Goal: Task Accomplishment & Management: Use online tool/utility

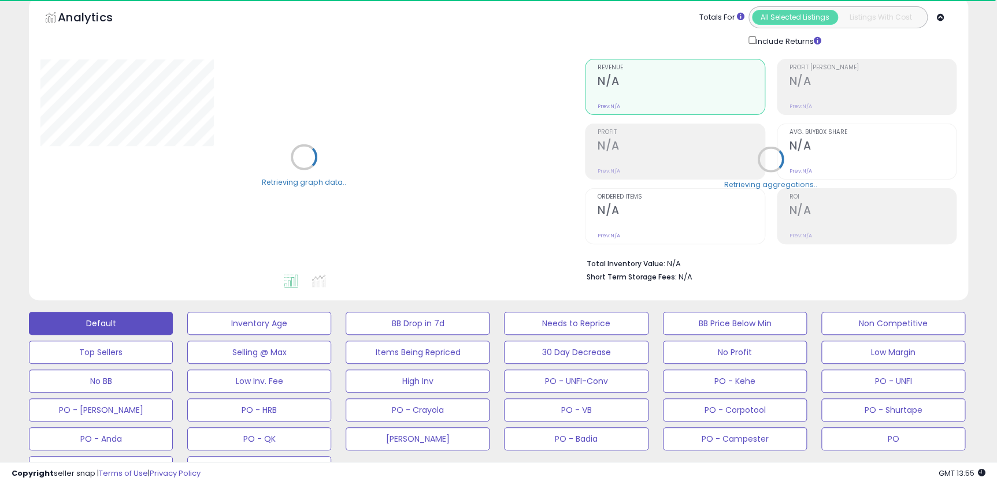
scroll to position [157, 0]
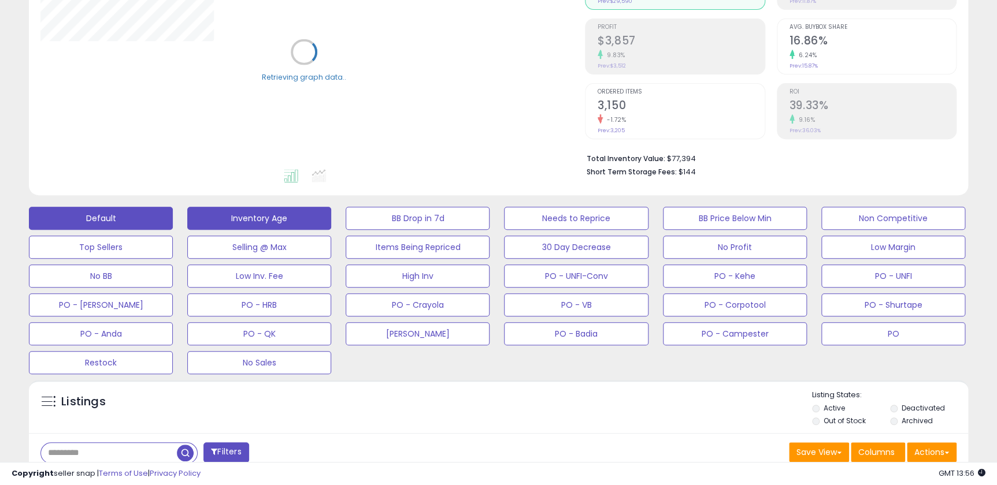
click at [258, 214] on button "Inventory Age" at bounding box center [259, 218] width 144 height 23
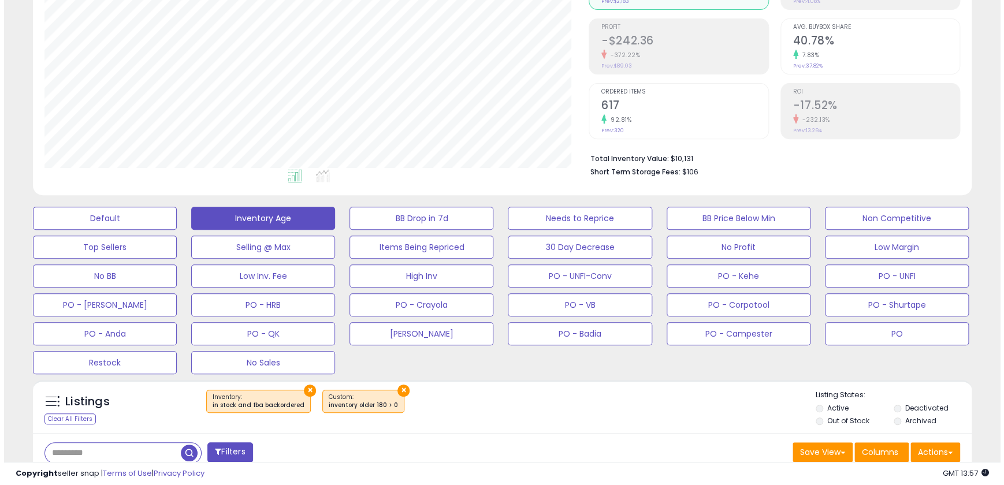
scroll to position [210, 0]
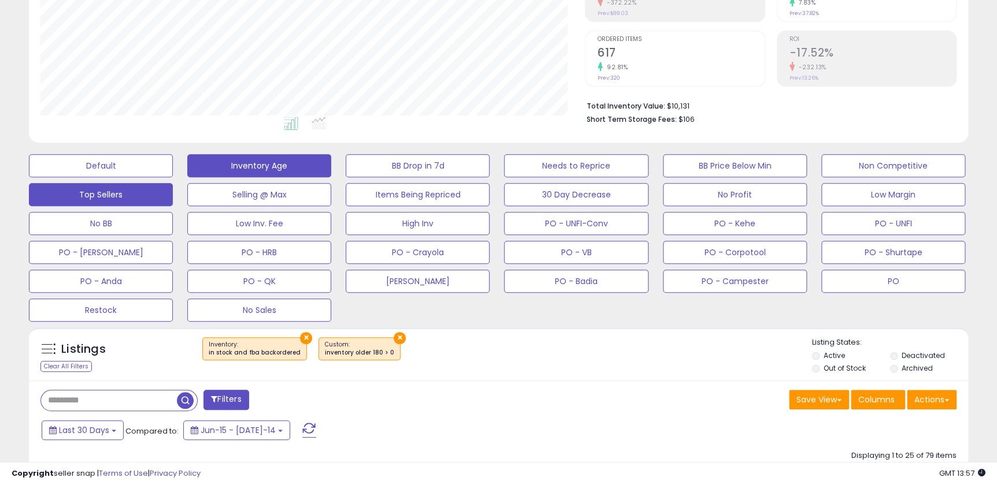
click at [111, 177] on button "Top Sellers" at bounding box center [101, 165] width 144 height 23
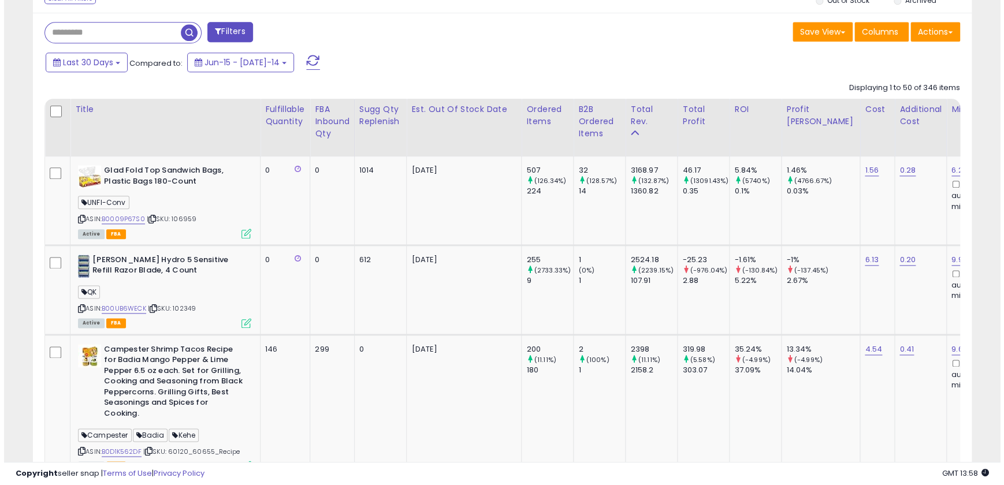
scroll to position [262, 0]
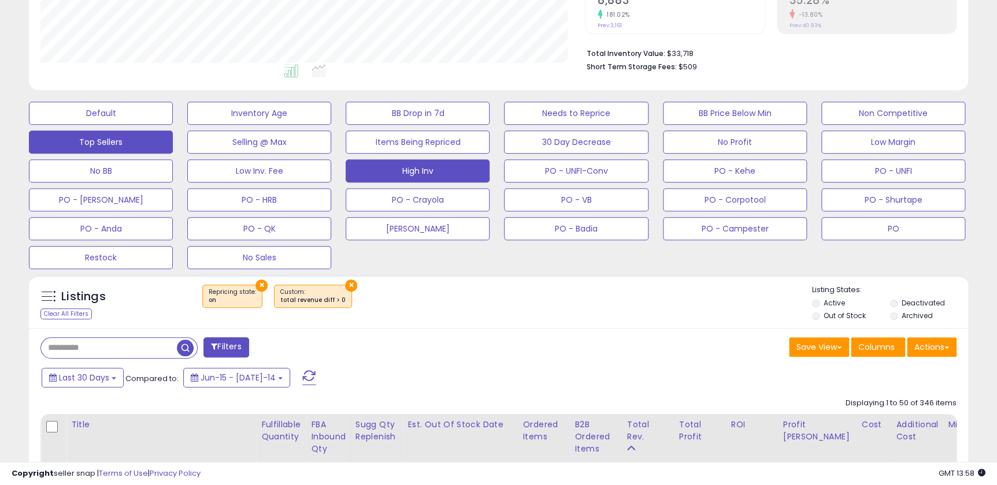
click at [173, 125] on button "High Inv" at bounding box center [101, 113] width 144 height 23
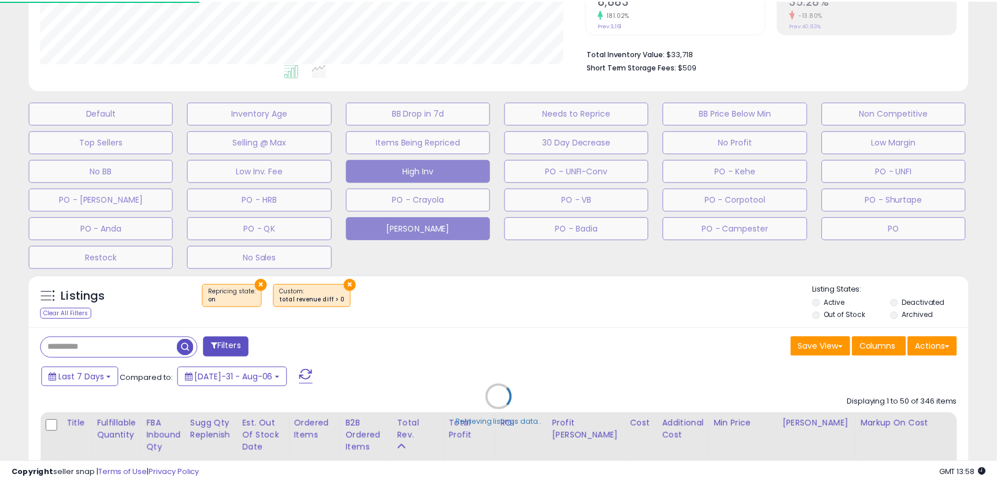
scroll to position [237, 549]
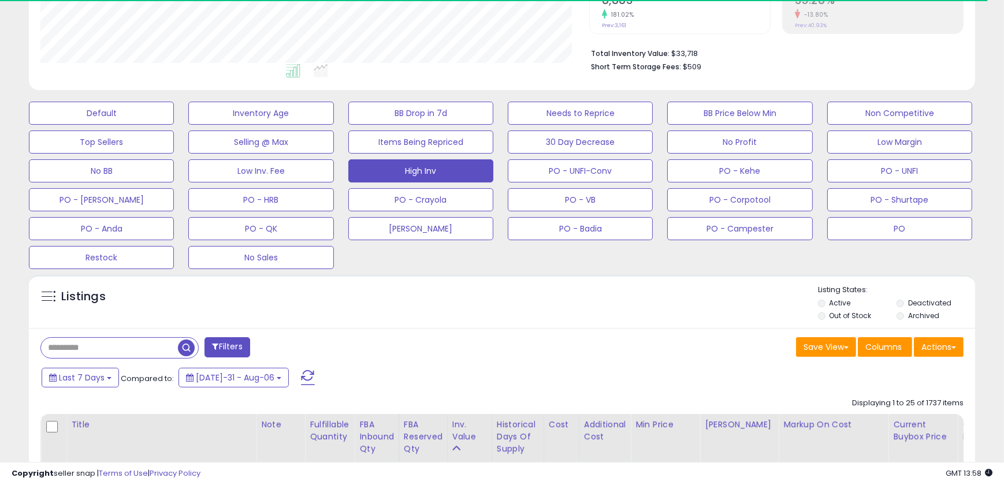
select select "**"
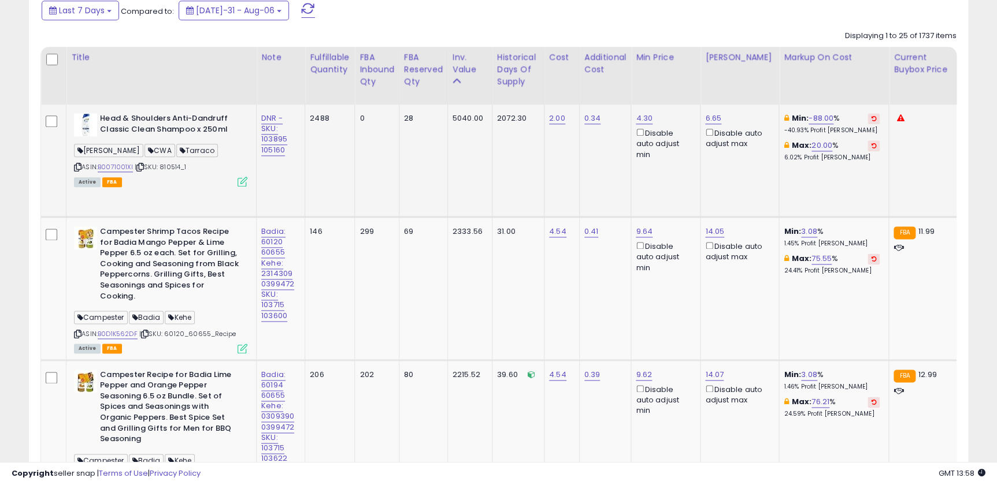
scroll to position [237, 544]
drag, startPoint x: 330, startPoint y: 121, endPoint x: 310, endPoint y: 121, distance: 20.2
click at [310, 121] on div "2488" at bounding box center [328, 118] width 36 height 10
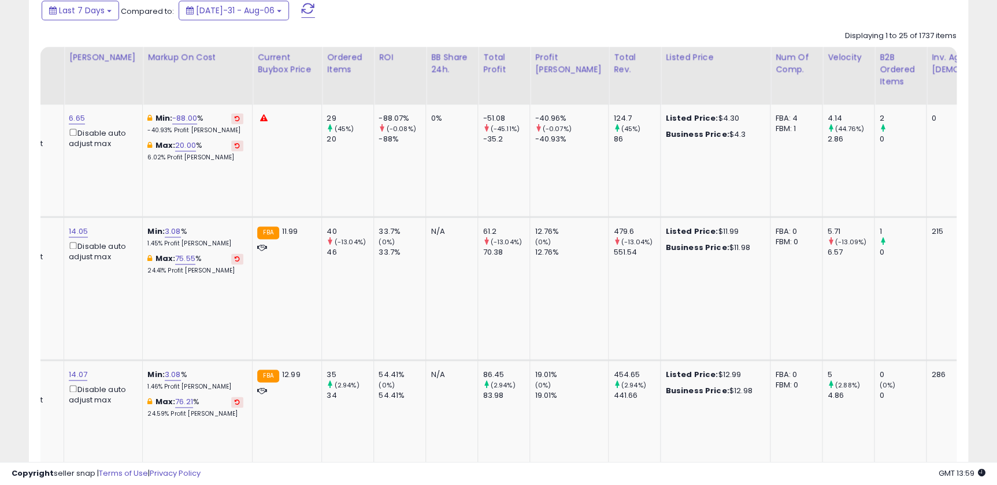
scroll to position [0, 0]
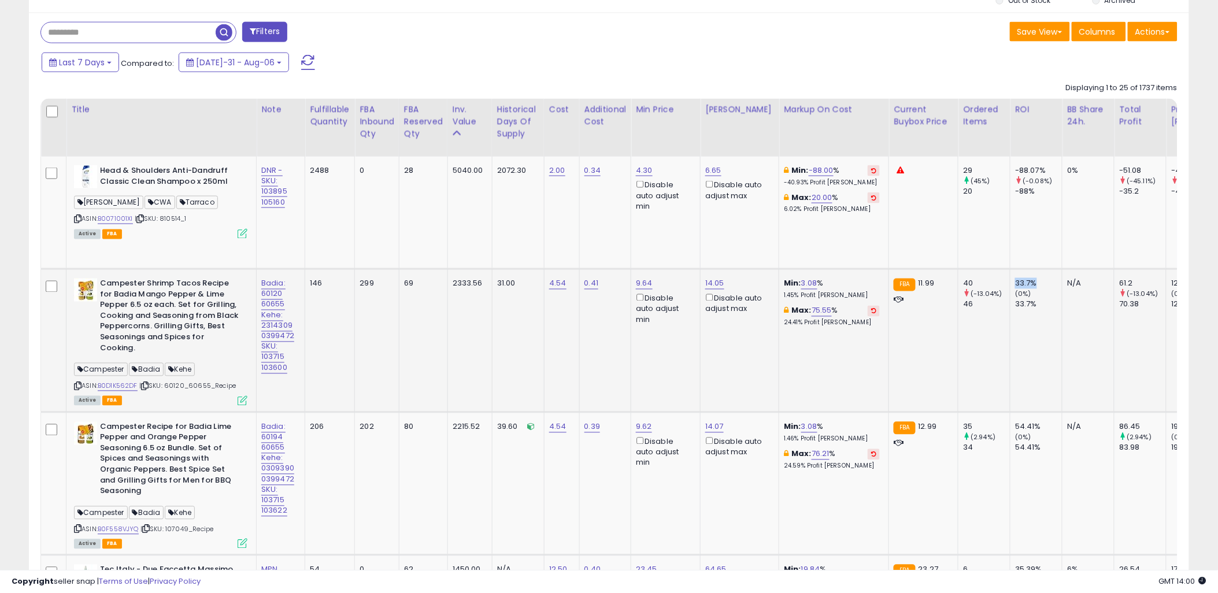
drag, startPoint x: 1027, startPoint y: 281, endPoint x: 1003, endPoint y: 281, distance: 24.3
click at [996, 281] on td "33.7% (0%) 33.7%" at bounding box center [1036, 340] width 52 height 143
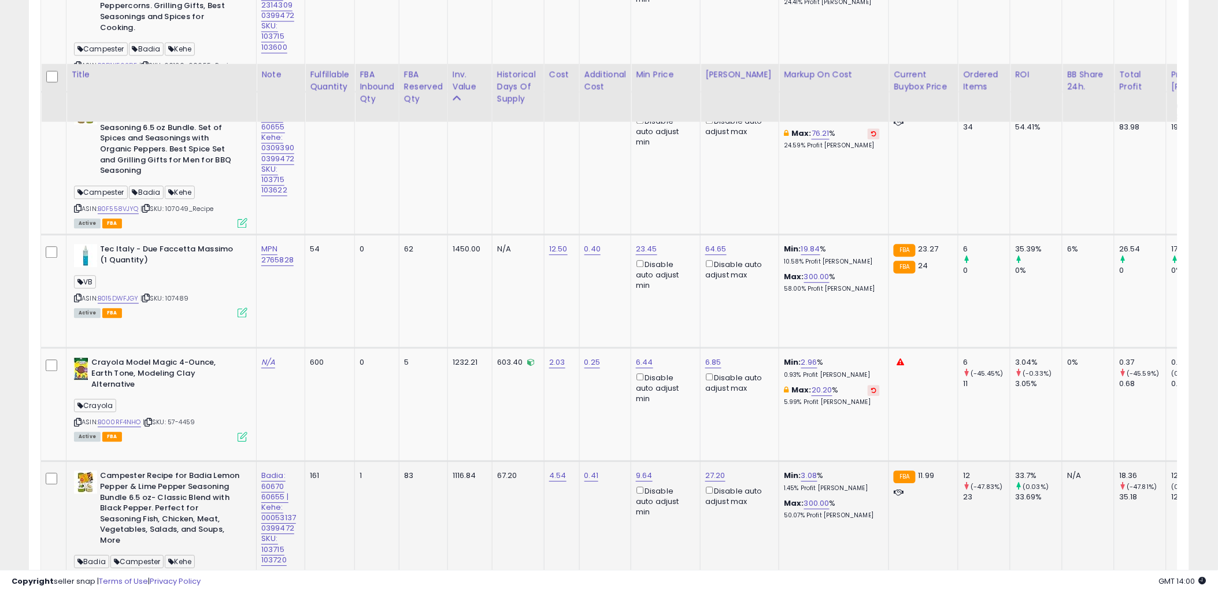
scroll to position [963, 0]
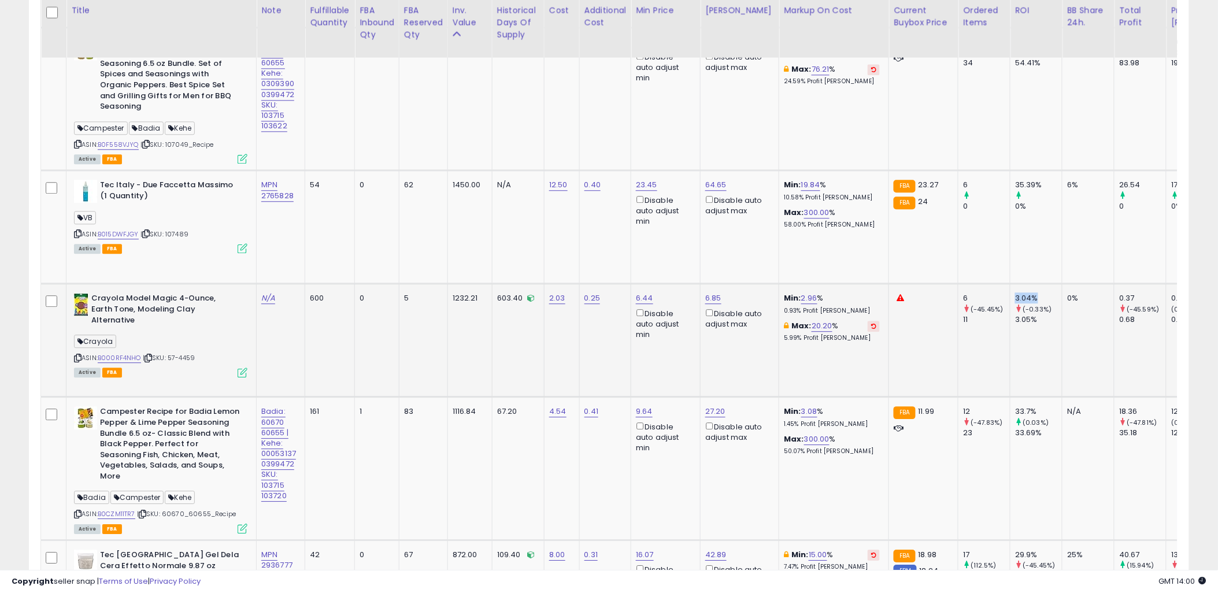
drag, startPoint x: 1034, startPoint y: 286, endPoint x: 1008, endPoint y: 281, distance: 27.1
click at [996, 293] on div "3.04%" at bounding box center [1038, 298] width 47 height 10
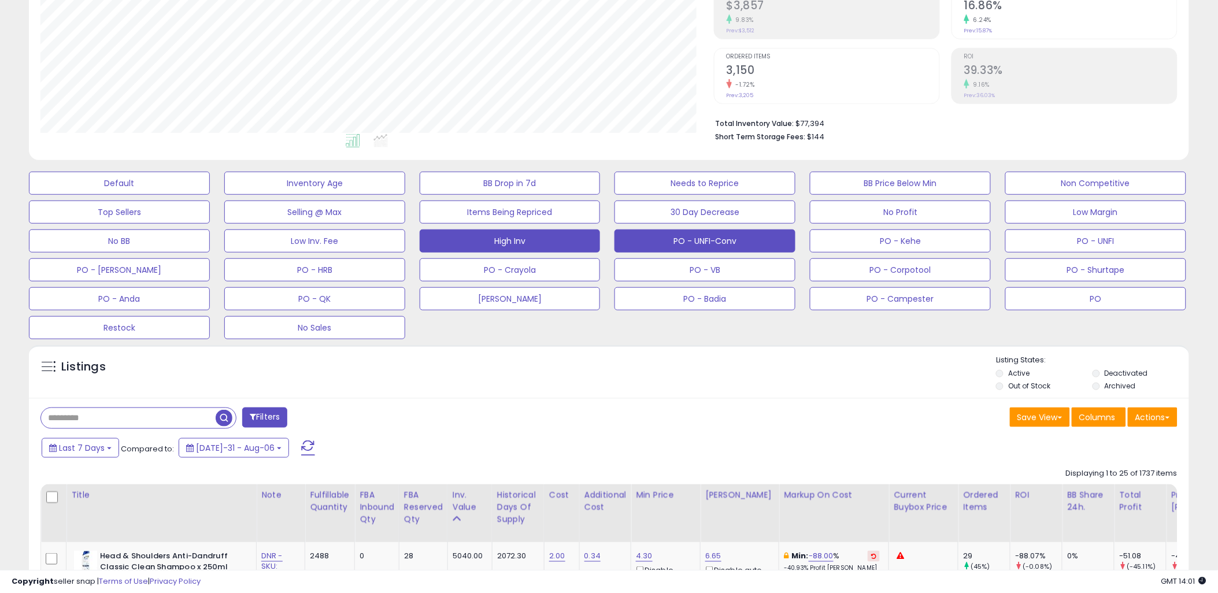
scroll to position [257, 0]
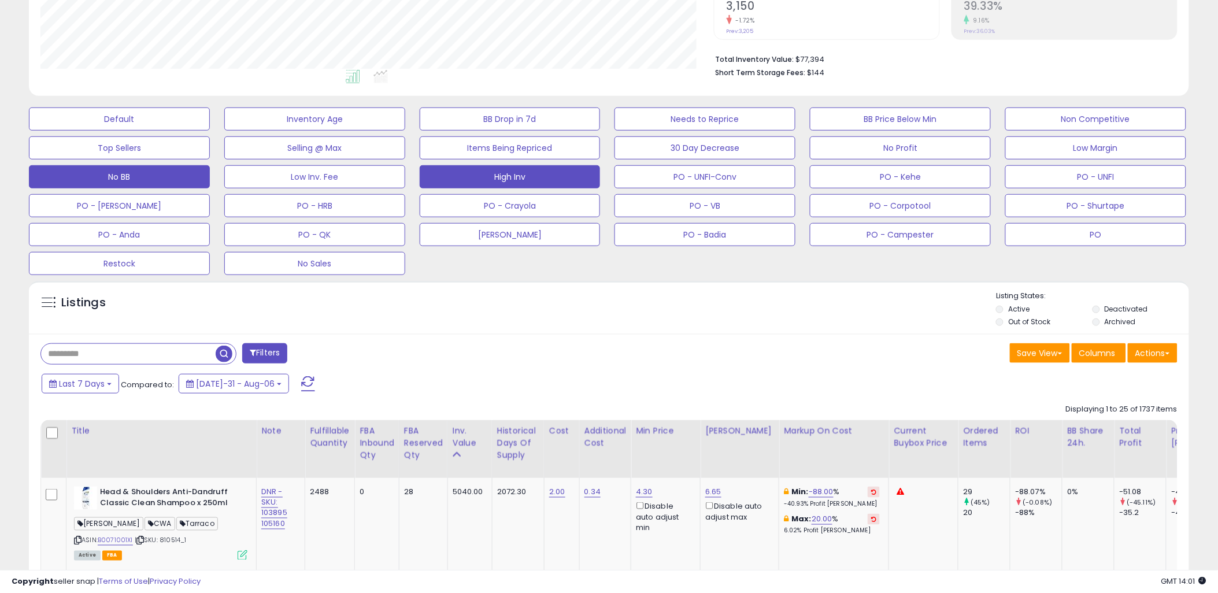
click at [123, 131] on button "No BB" at bounding box center [119, 118] width 181 height 23
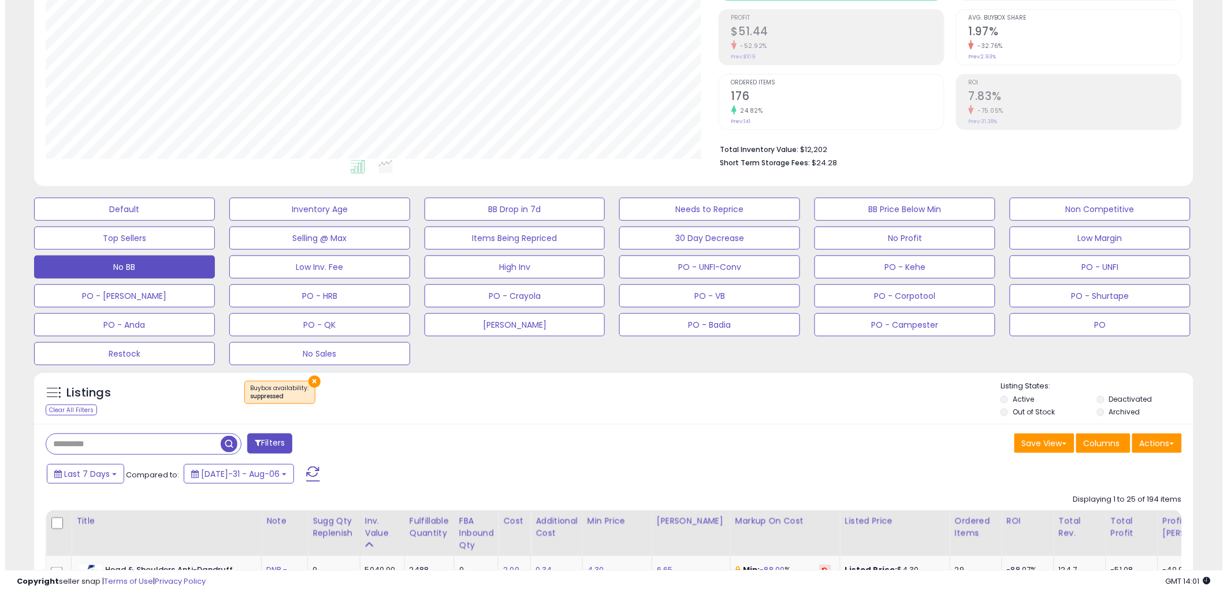
scroll to position [133, 0]
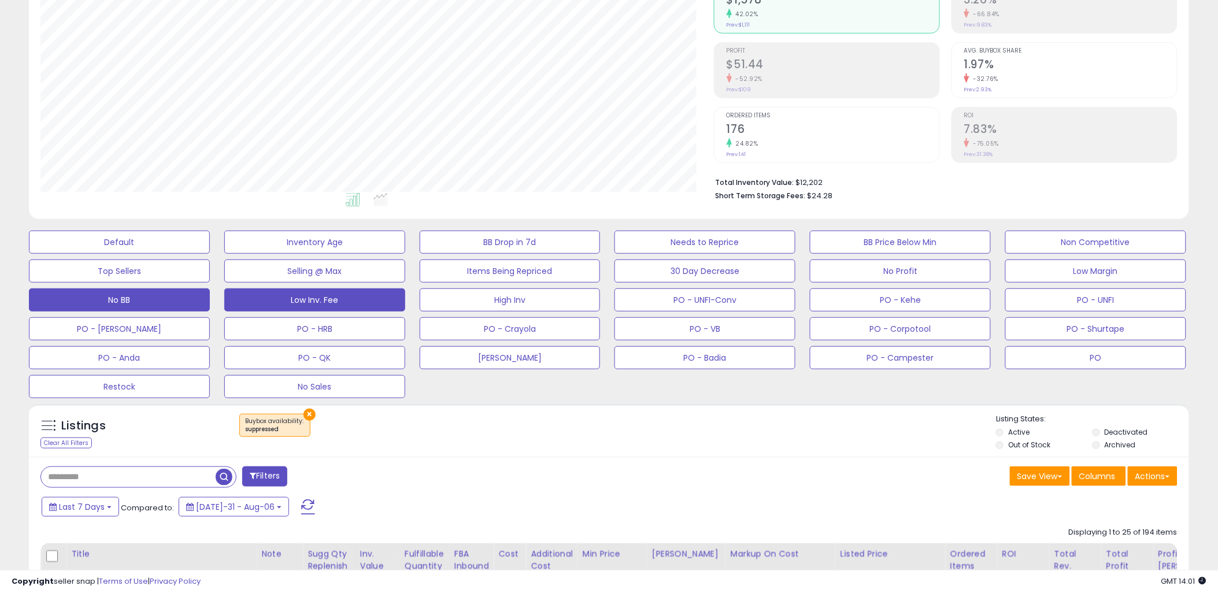
click at [210, 254] on button "Low Inv. Fee" at bounding box center [119, 242] width 181 height 23
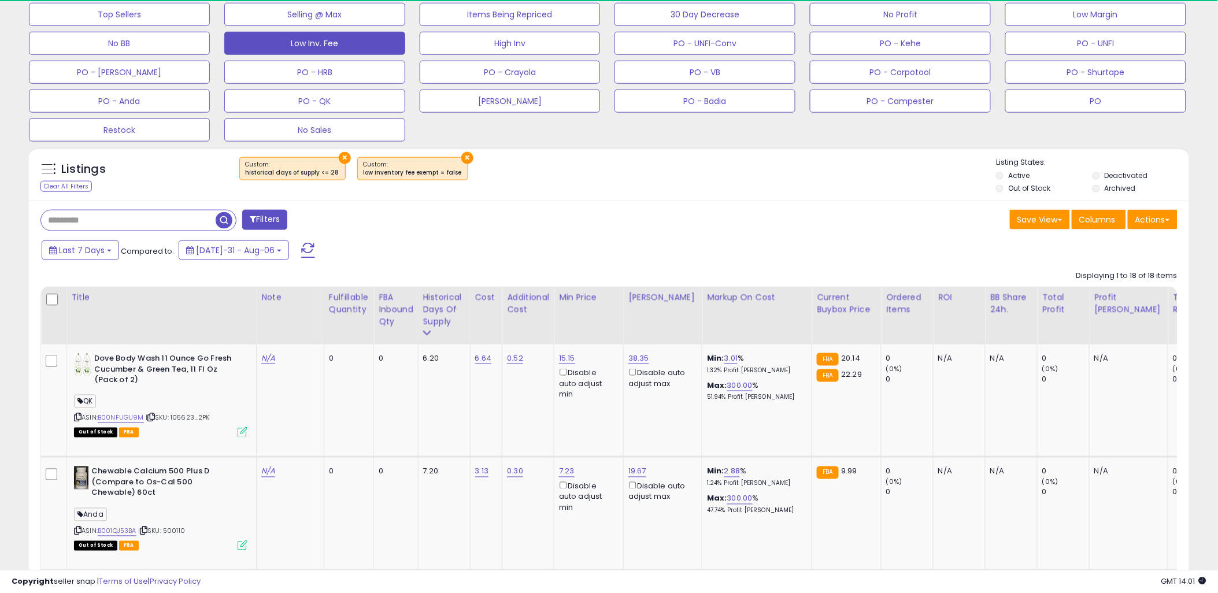
scroll to position [237, 673]
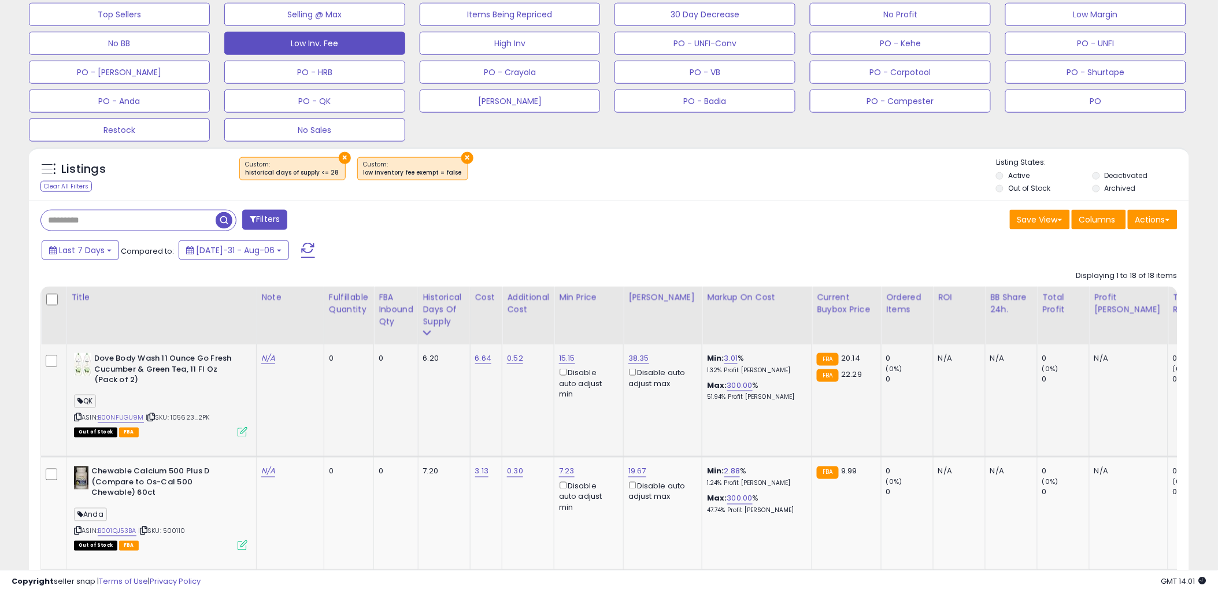
drag, startPoint x: 215, startPoint y: 416, endPoint x: 170, endPoint y: 411, distance: 45.3
click at [170, 411] on div "ASIN: B00NFUGU9M | SKU: 105623_2PK Out of Stock FBA" at bounding box center [160, 394] width 173 height 83
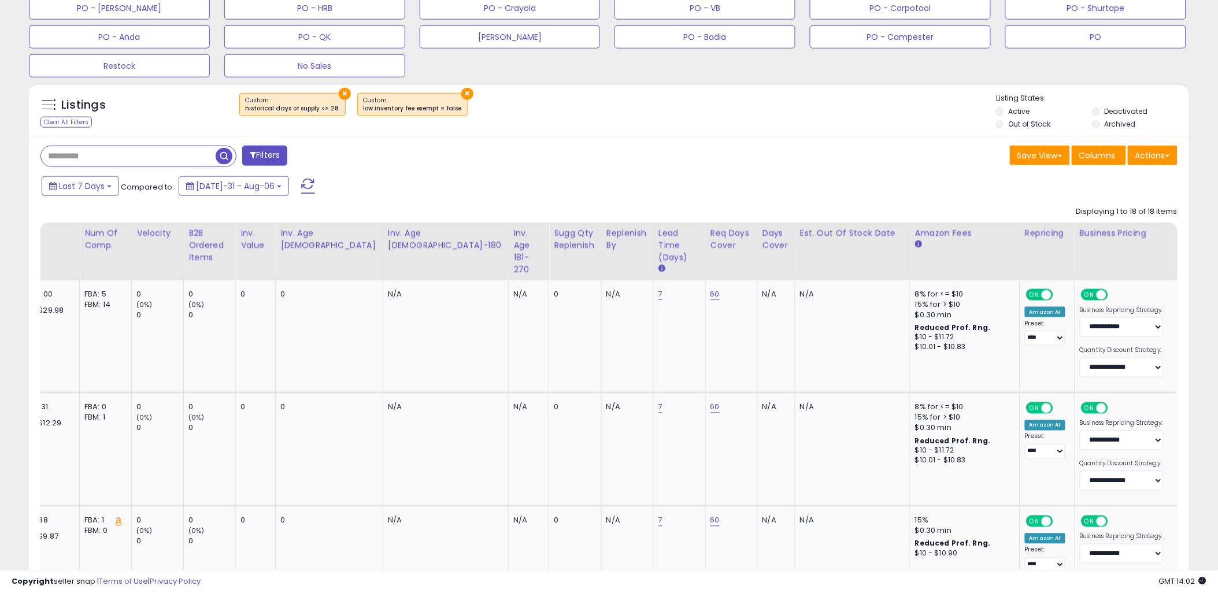
scroll to position [0, 513]
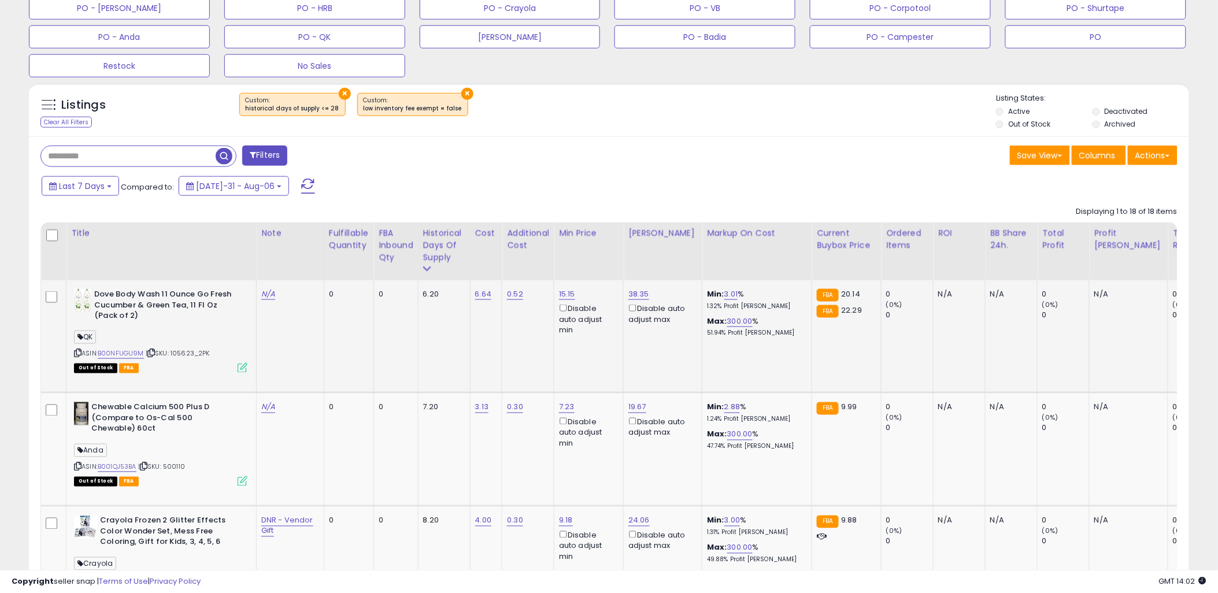
click at [87, 337] on span "QK" at bounding box center [85, 337] width 22 height 13
drag, startPoint x: 87, startPoint y: 337, endPoint x: 97, endPoint y: 334, distance: 9.7
click at [96, 334] on span "QK" at bounding box center [85, 337] width 22 height 13
drag, startPoint x: 97, startPoint y: 334, endPoint x: 209, endPoint y: 328, distance: 112.8
click at [209, 328] on div "ASIN: B00NFUGU9M | SKU: 105623_2PK Out of Stock FBA" at bounding box center [160, 330] width 173 height 83
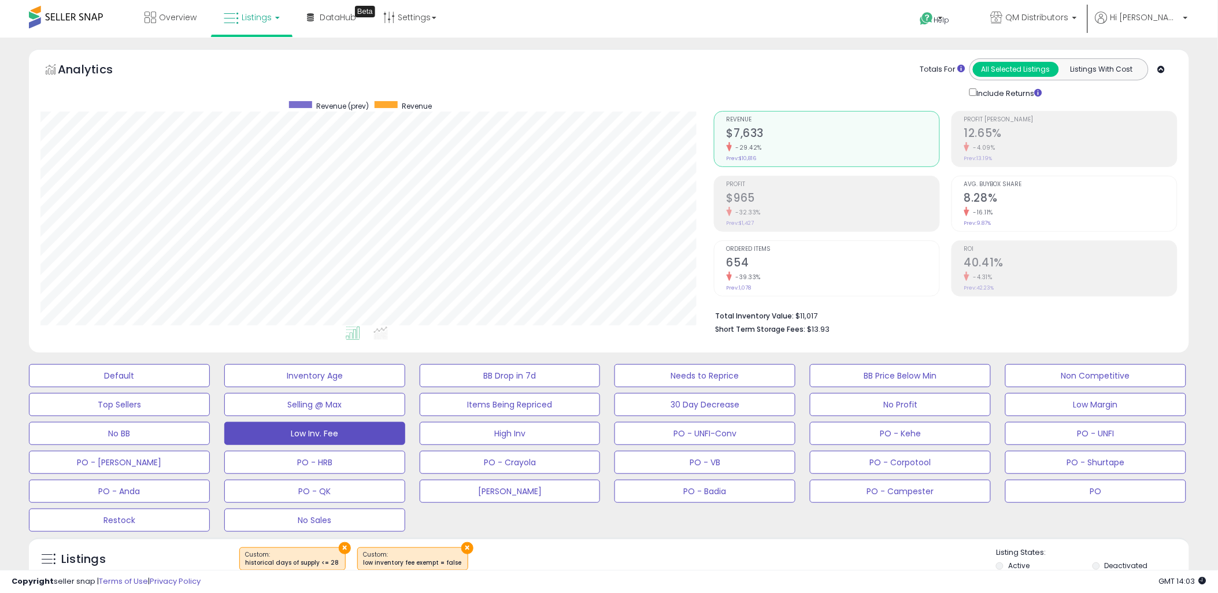
click at [118, 362] on div "Default Inventory Age BB Drop in 7d Needs to Reprice BB Price Below Min Non Com…" at bounding box center [608, 444] width 1189 height 173
click at [131, 376] on button "Default" at bounding box center [119, 375] width 181 height 23
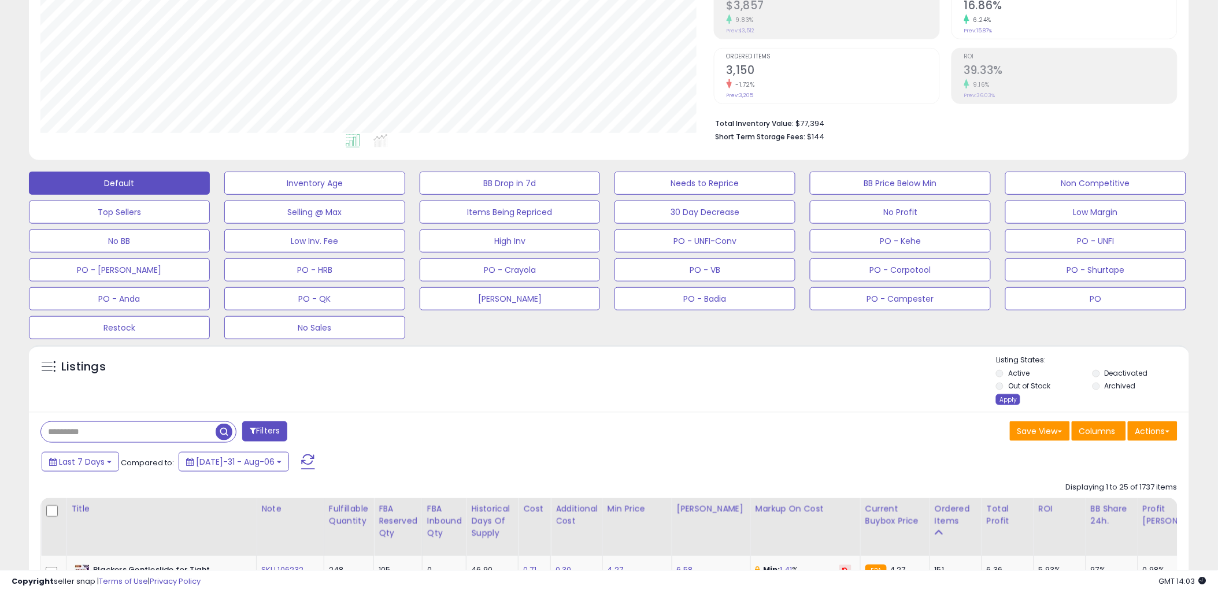
click at [996, 398] on div "Apply" at bounding box center [1008, 399] width 24 height 11
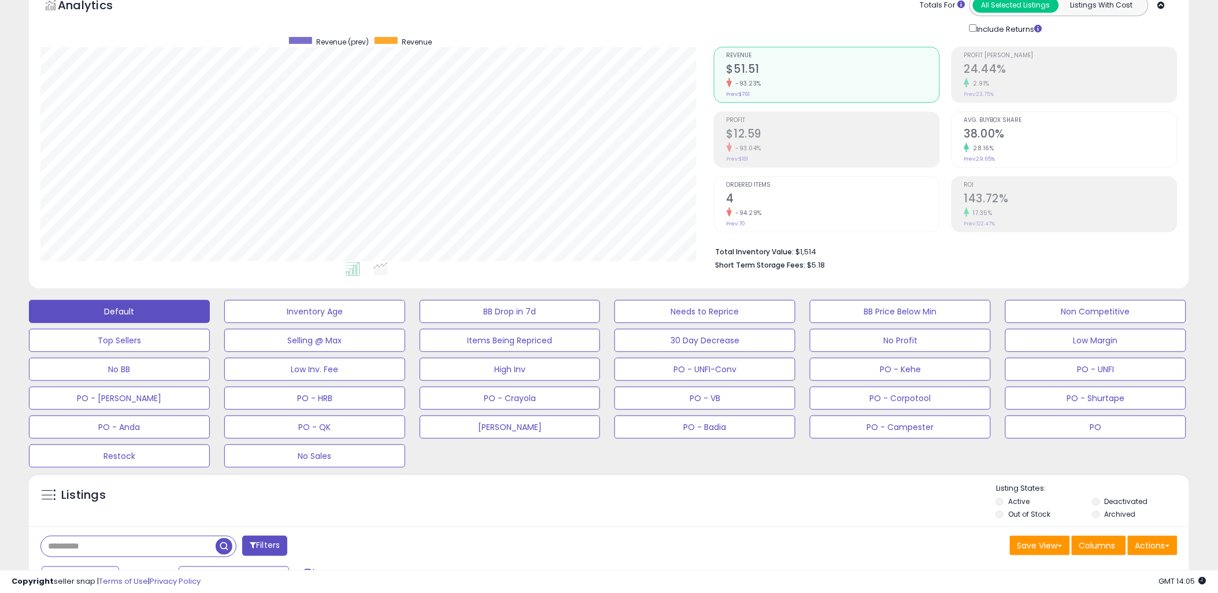
scroll to position [0, 0]
